Goal: Transaction & Acquisition: Download file/media

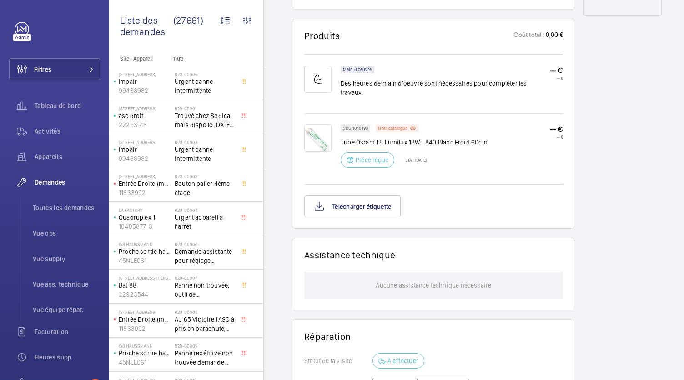
scroll to position [537, 0]
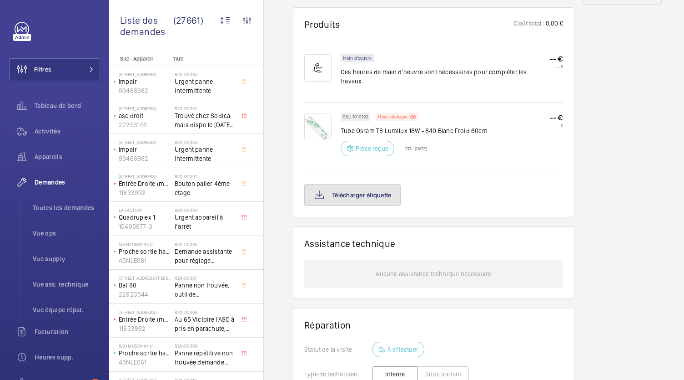
click at [345, 200] on button "Télécharger étiquette" at bounding box center [352, 195] width 96 height 22
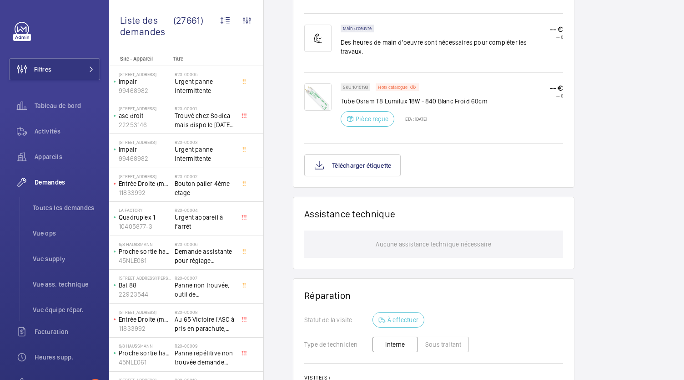
scroll to position [566, 0]
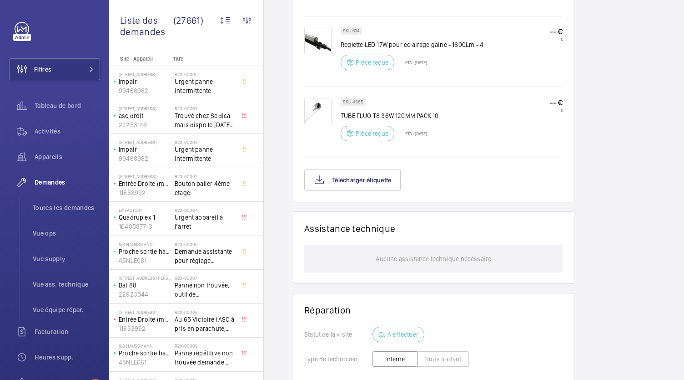
scroll to position [623, 0]
click at [357, 172] on button "Télécharger étiquette" at bounding box center [352, 180] width 96 height 22
